Goal: Transaction & Acquisition: Book appointment/travel/reservation

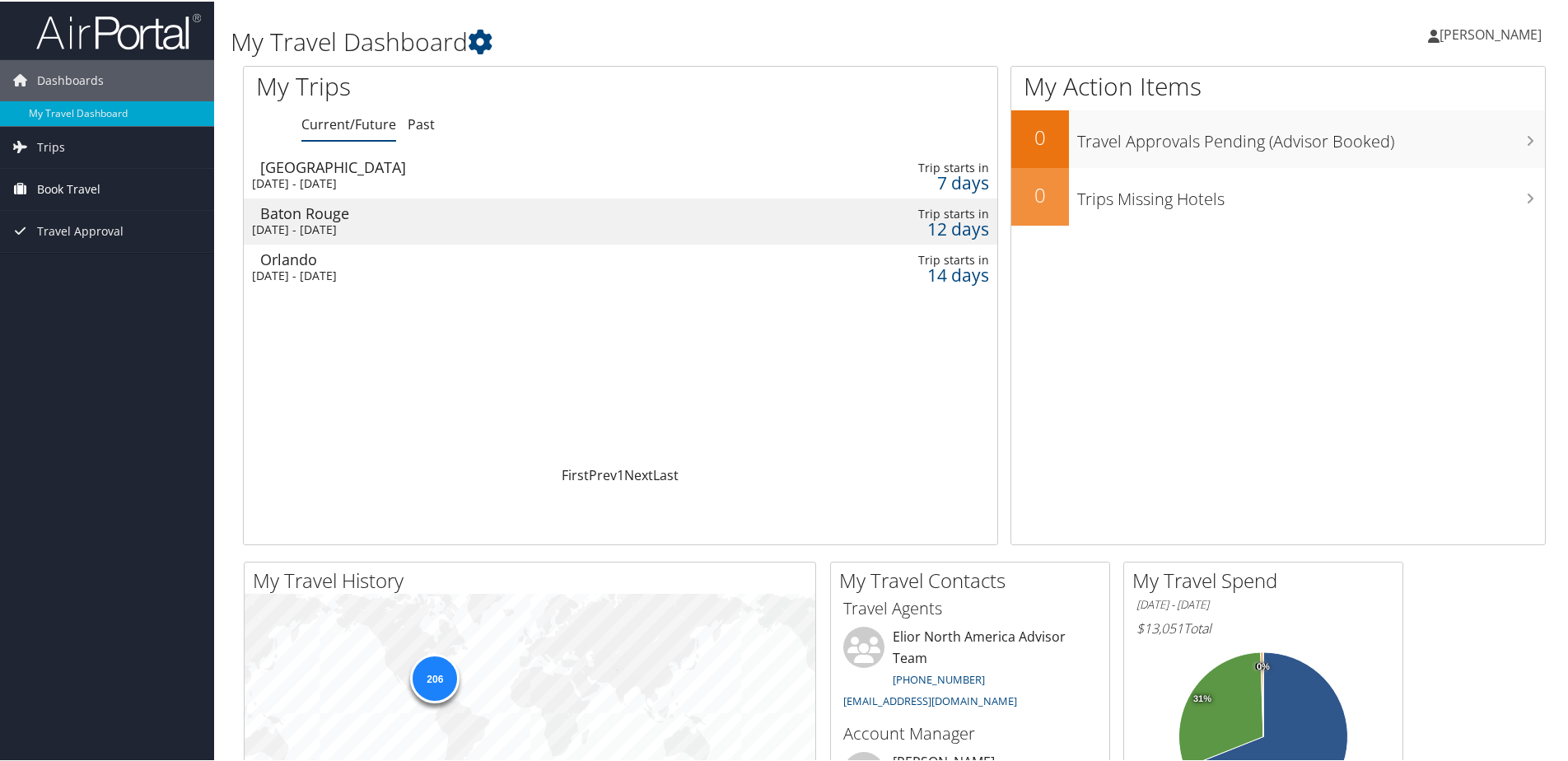
click at [63, 186] on span "Book Travel" at bounding box center [69, 188] width 63 height 41
click at [77, 262] on link "Book/Manage Online Trips" at bounding box center [106, 270] width 214 height 24
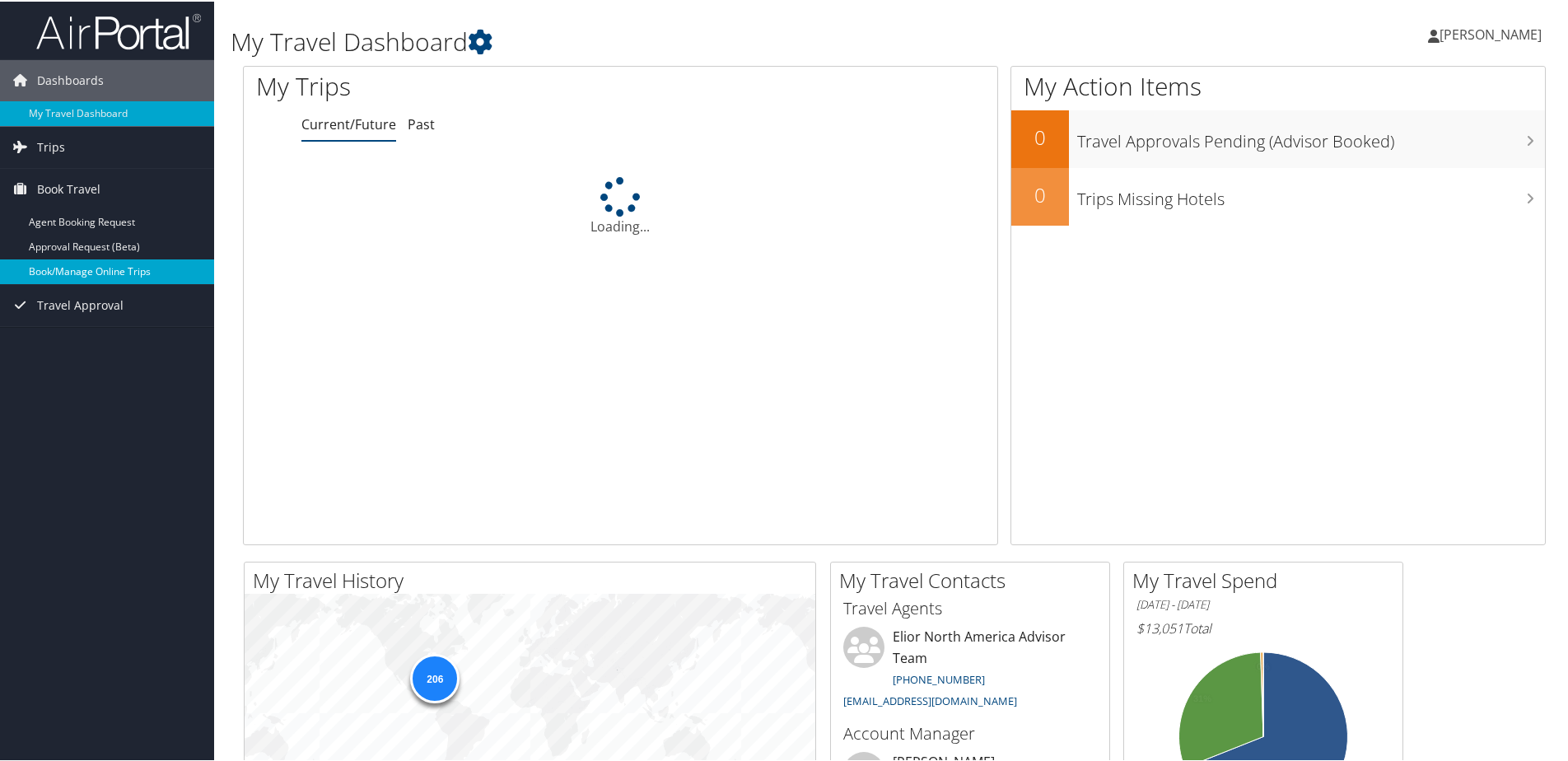
click at [121, 269] on link "Book/Manage Online Trips" at bounding box center [106, 270] width 214 height 24
